Goal: Check status

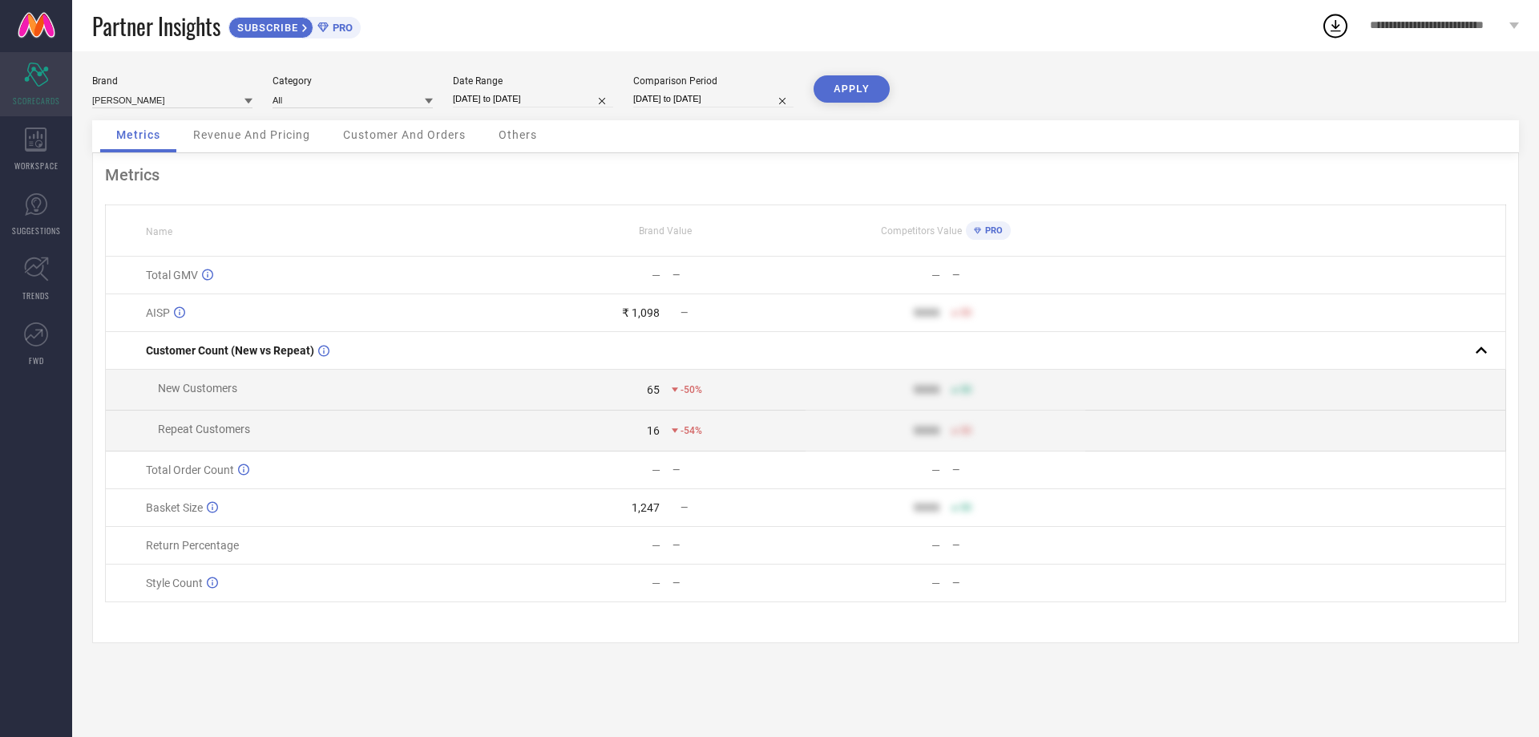
click at [33, 86] on icon "Scorecard" at bounding box center [36, 75] width 25 height 24
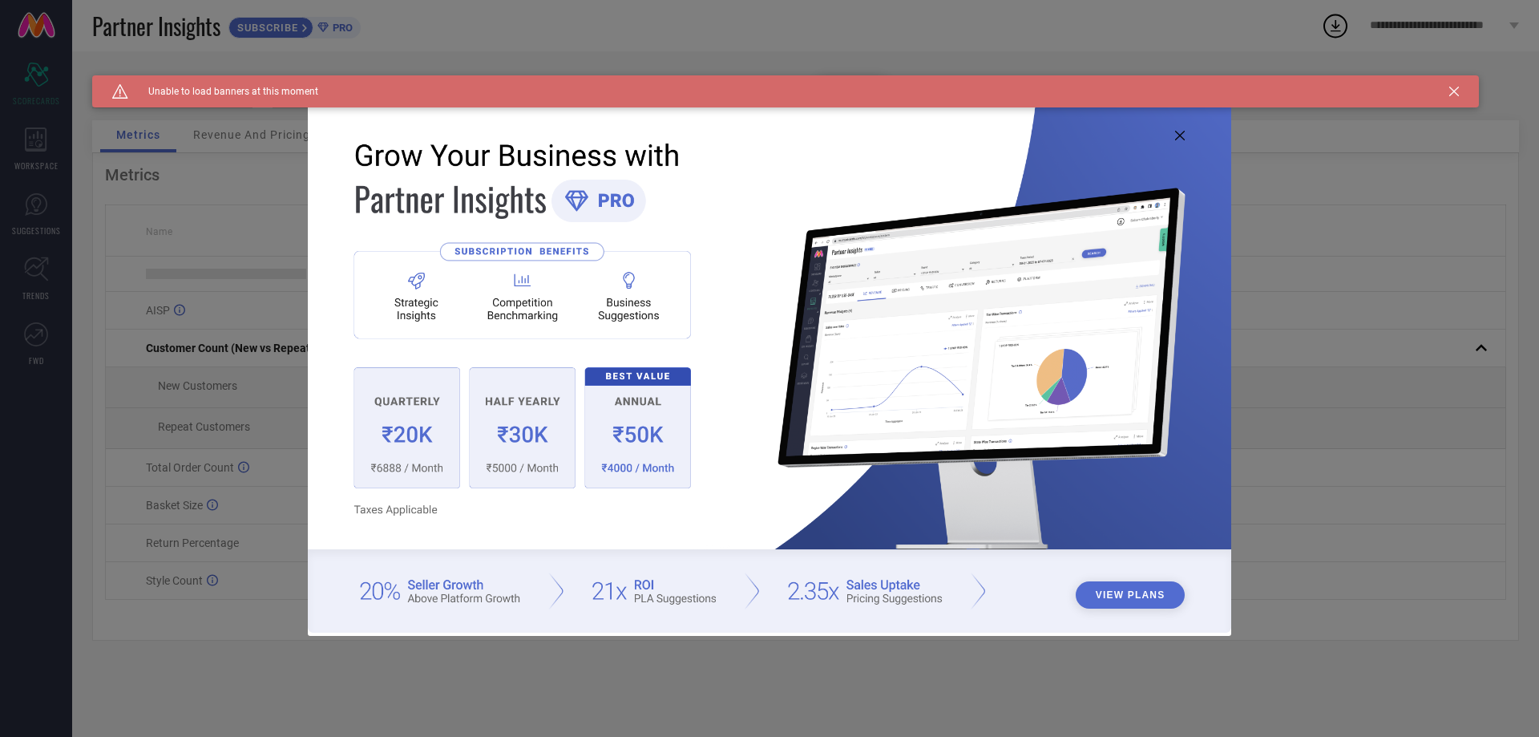
click at [1178, 129] on img at bounding box center [770, 366] width 924 height 531
click at [1178, 134] on icon at bounding box center [1180, 136] width 10 height 10
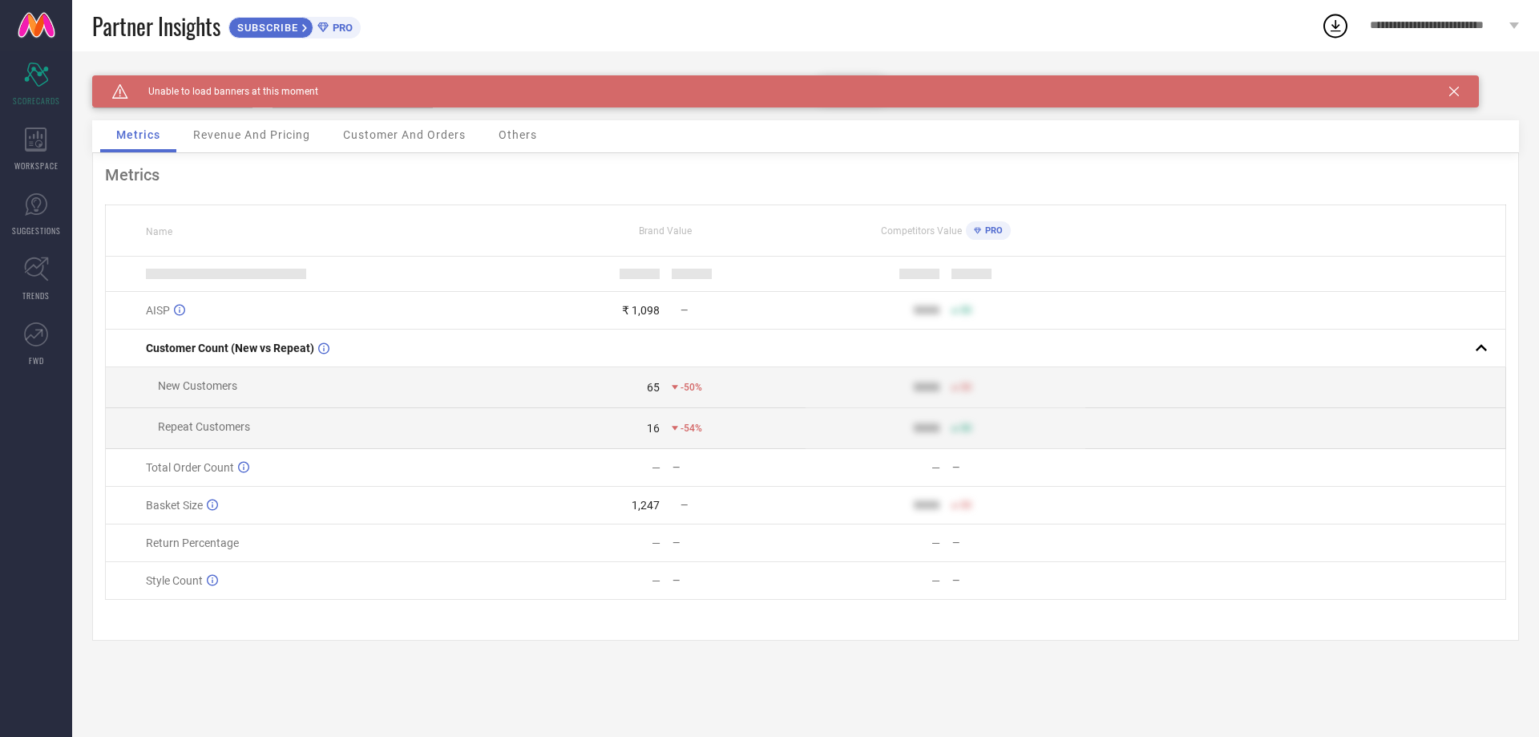
click at [1453, 93] on icon at bounding box center [1455, 92] width 10 height 10
